Goal: Task Accomplishment & Management: Manage account settings

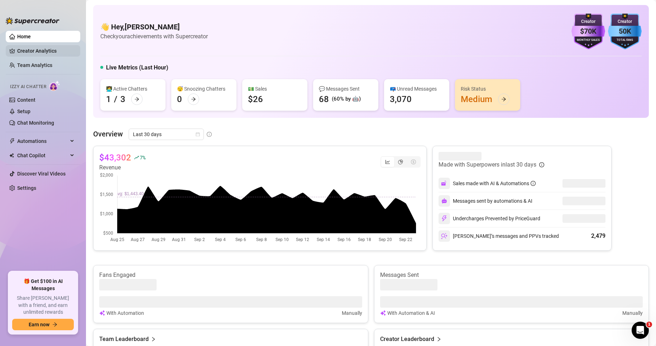
click at [48, 52] on link "Creator Analytics" at bounding box center [45, 50] width 57 height 11
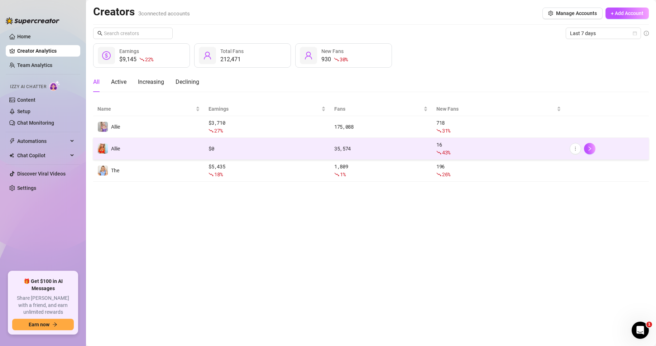
click at [169, 151] on td "Allie" at bounding box center [148, 149] width 111 height 22
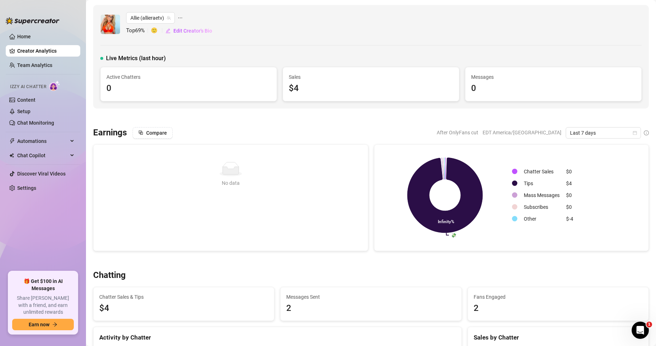
click at [505, 100] on div "Messages 0" at bounding box center [553, 84] width 176 height 34
click at [505, 85] on div "0" at bounding box center [553, 89] width 164 height 14
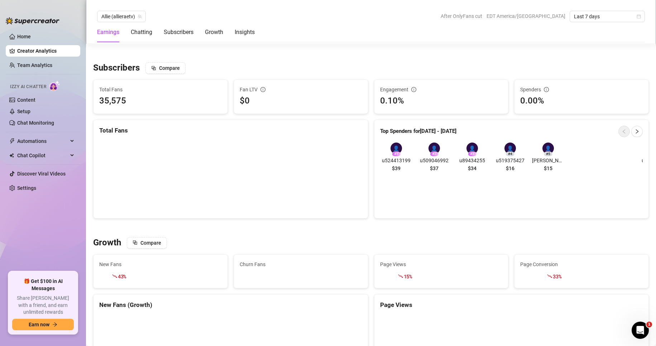
scroll to position [466, 0]
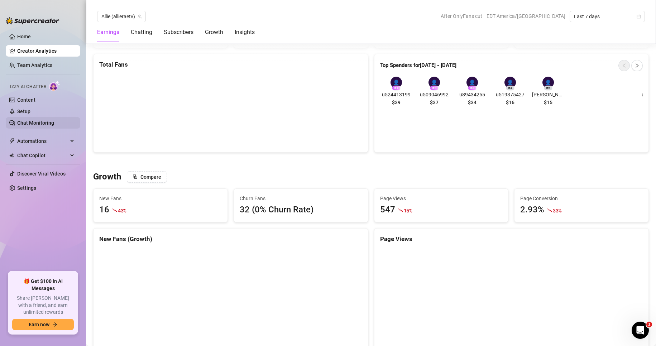
click at [28, 125] on link "Chat Monitoring" at bounding box center [35, 123] width 37 height 6
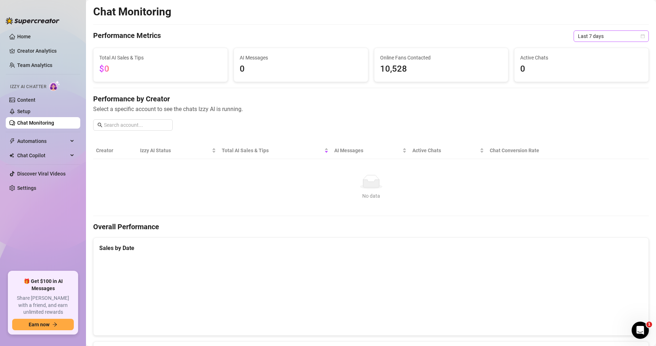
click at [592, 38] on span "Last 7 days" at bounding box center [611, 36] width 67 height 11
click at [601, 71] on div "Last 30 days" at bounding box center [605, 73] width 64 height 8
click at [116, 127] on input "text" at bounding box center [136, 125] width 64 height 8
click at [34, 102] on link "Content" at bounding box center [26, 100] width 18 height 6
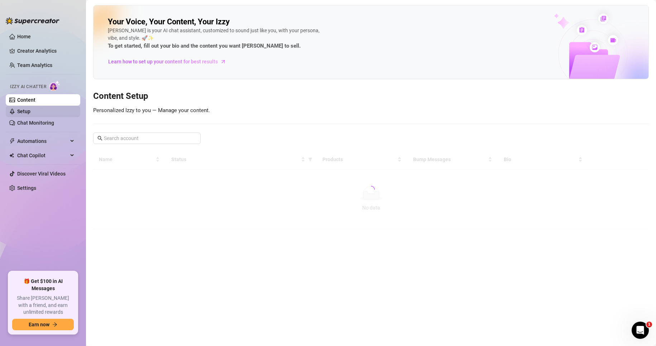
click at [30, 111] on link "Setup" at bounding box center [23, 112] width 13 height 6
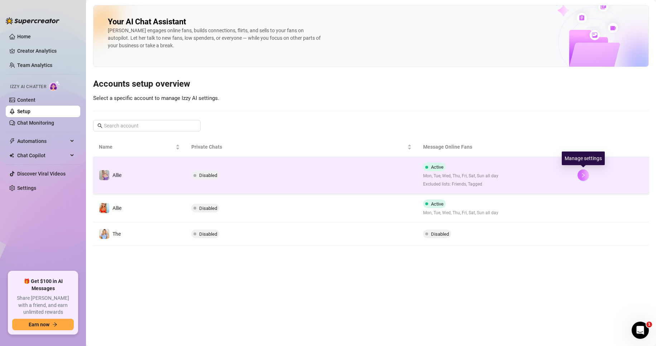
click at [587, 175] on button "button" at bounding box center [582, 174] width 11 height 11
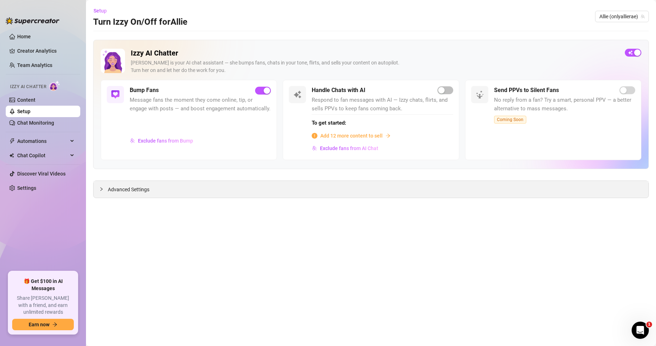
click at [148, 192] on span "Advanced Settings" at bounding box center [129, 190] width 42 height 8
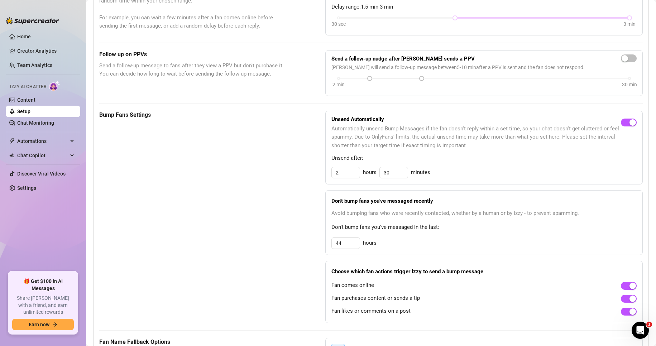
scroll to position [251, 0]
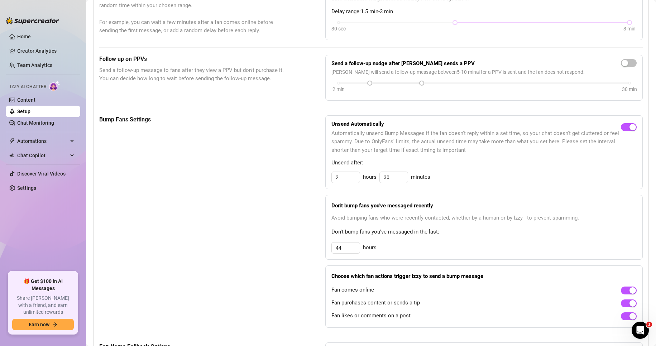
click at [194, 256] on div "Bump Fans Settings" at bounding box center [194, 221] width 190 height 212
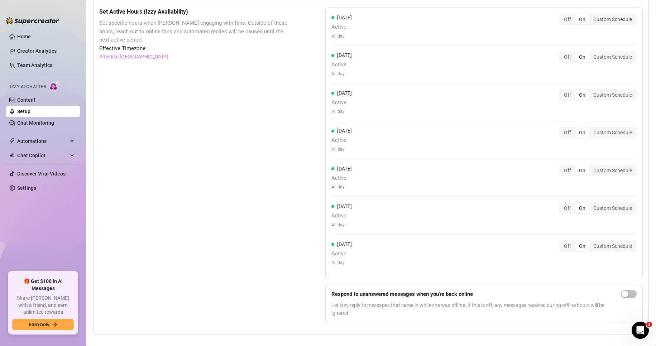
scroll to position [639, 0]
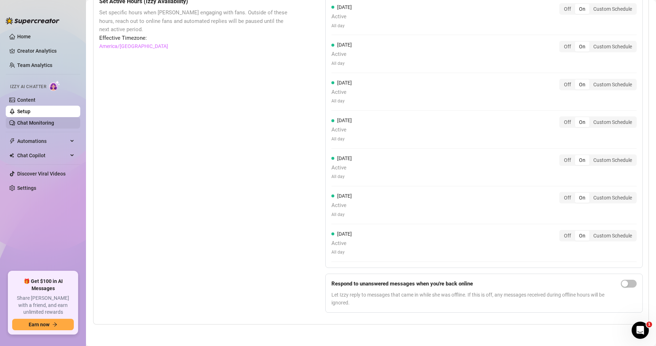
click at [28, 122] on link "Chat Monitoring" at bounding box center [35, 123] width 37 height 6
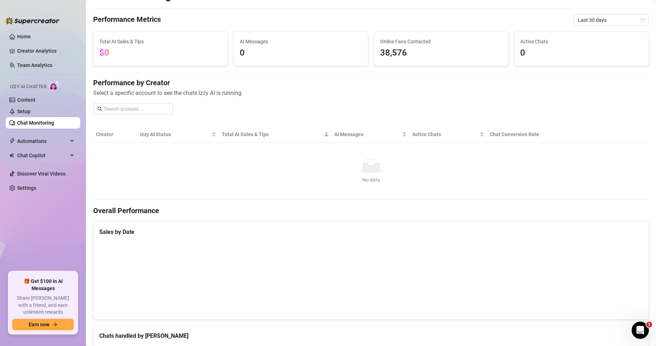
scroll to position [12, 0]
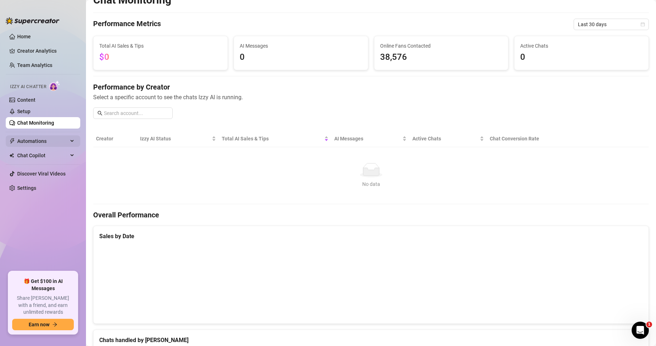
click at [38, 142] on span "Automations" at bounding box center [42, 140] width 51 height 11
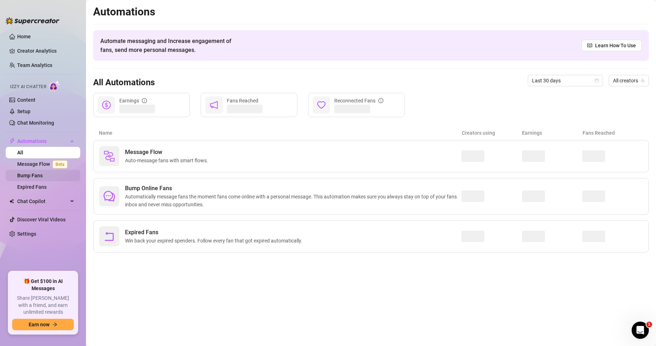
click at [42, 174] on link "Bump Fans" at bounding box center [29, 176] width 25 height 6
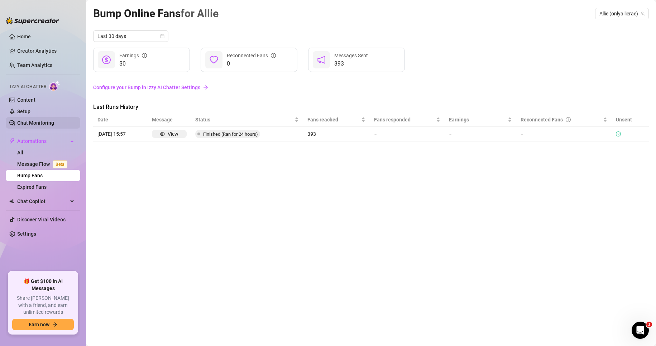
click at [39, 121] on link "Chat Monitoring" at bounding box center [35, 123] width 37 height 6
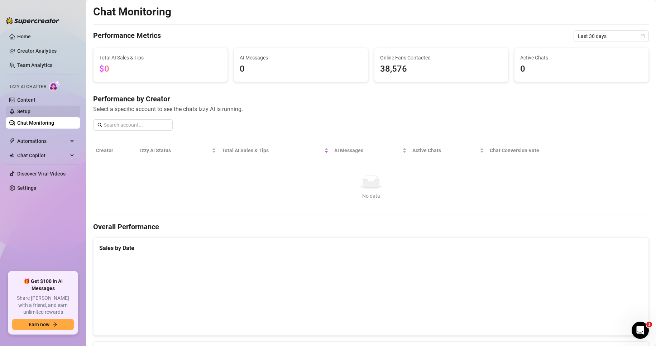
click at [30, 113] on link "Setup" at bounding box center [23, 112] width 13 height 6
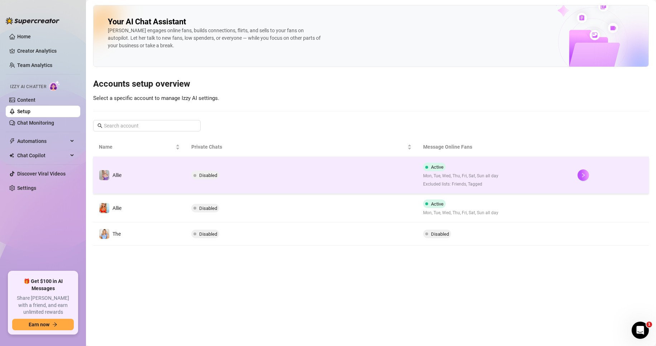
click at [257, 175] on td "Disabled" at bounding box center [301, 175] width 231 height 37
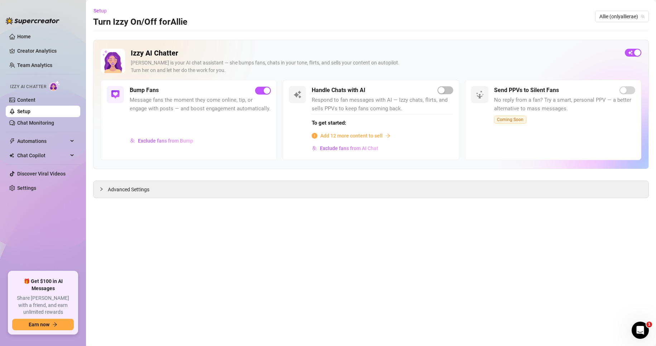
click at [143, 189] on span "Advanced Settings" at bounding box center [129, 190] width 42 height 8
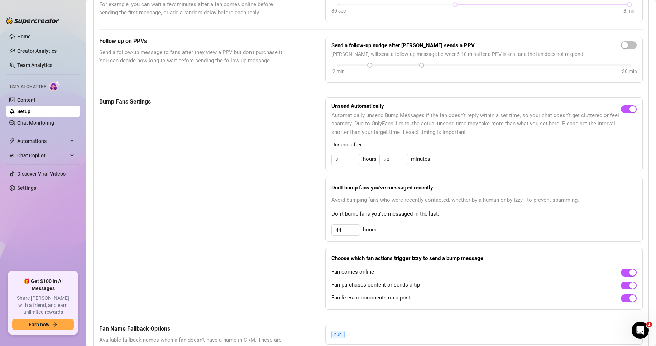
scroll to position [251, 0]
